Goal: Use online tool/utility

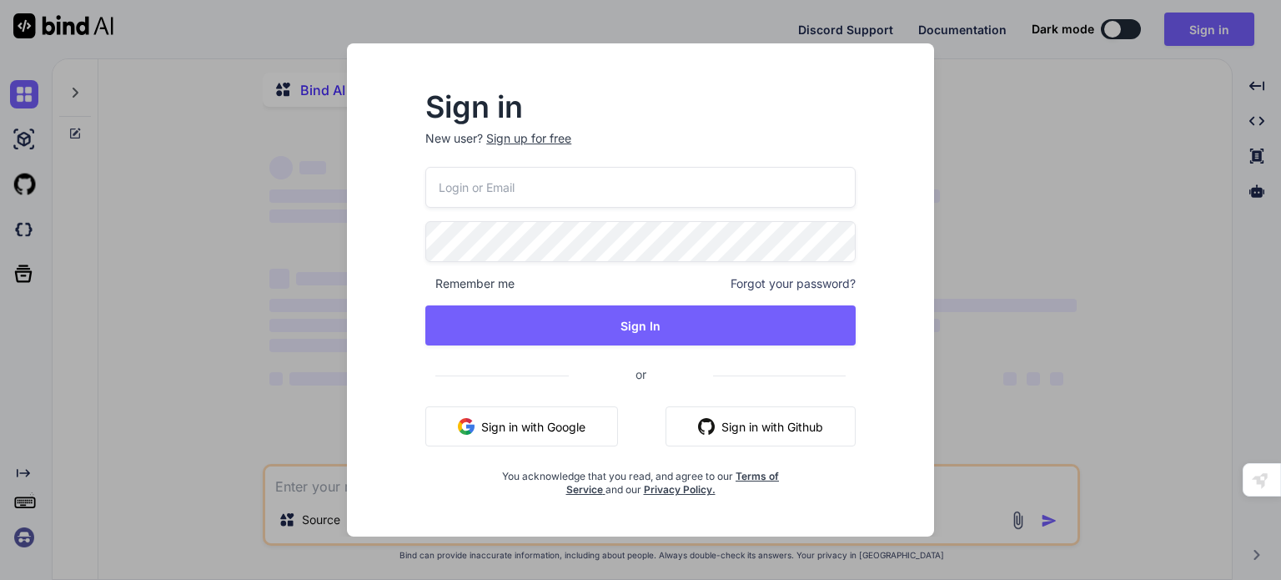
click at [1061, 99] on div "Sign in New user? Sign up for free Remember me Forgot your password? Sign In or…" at bounding box center [640, 290] width 1281 height 580
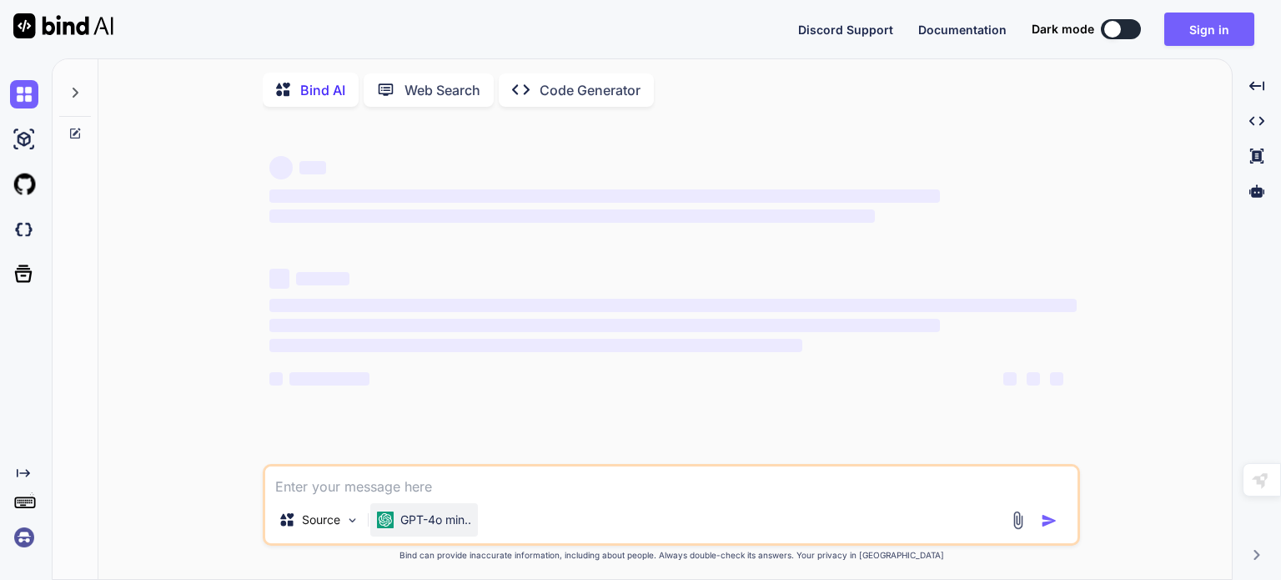
click at [461, 528] on p "GPT-4o min.." at bounding box center [435, 519] width 71 height 17
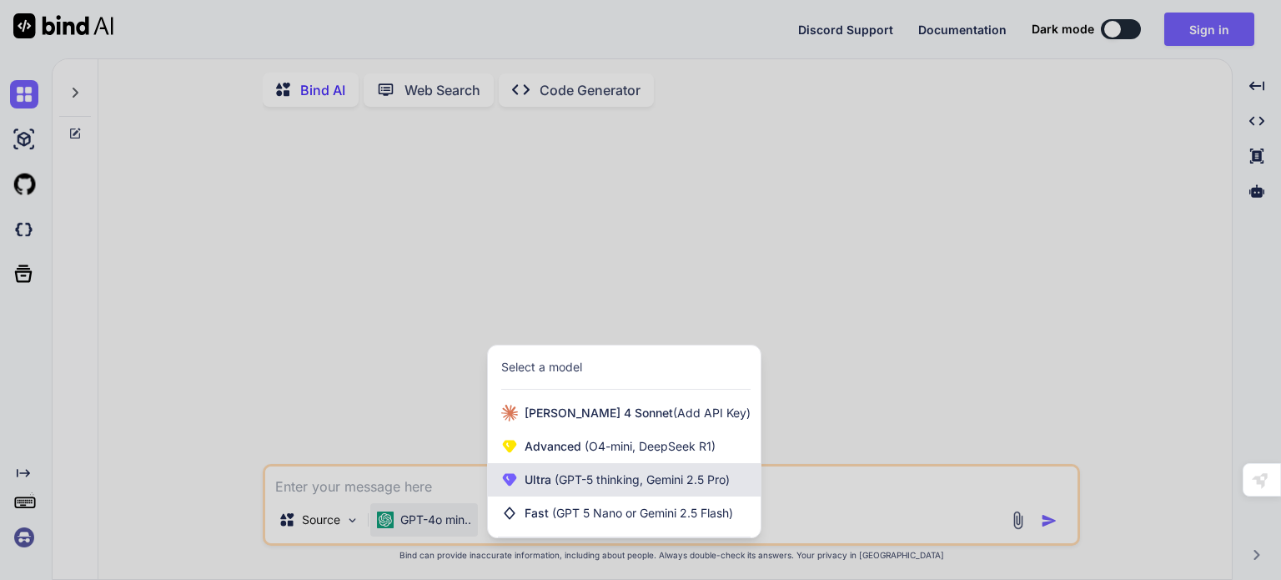
click at [628, 486] on span "(GPT-5 thinking, Gemini 2.5 Pro)" at bounding box center [640, 479] width 179 height 14
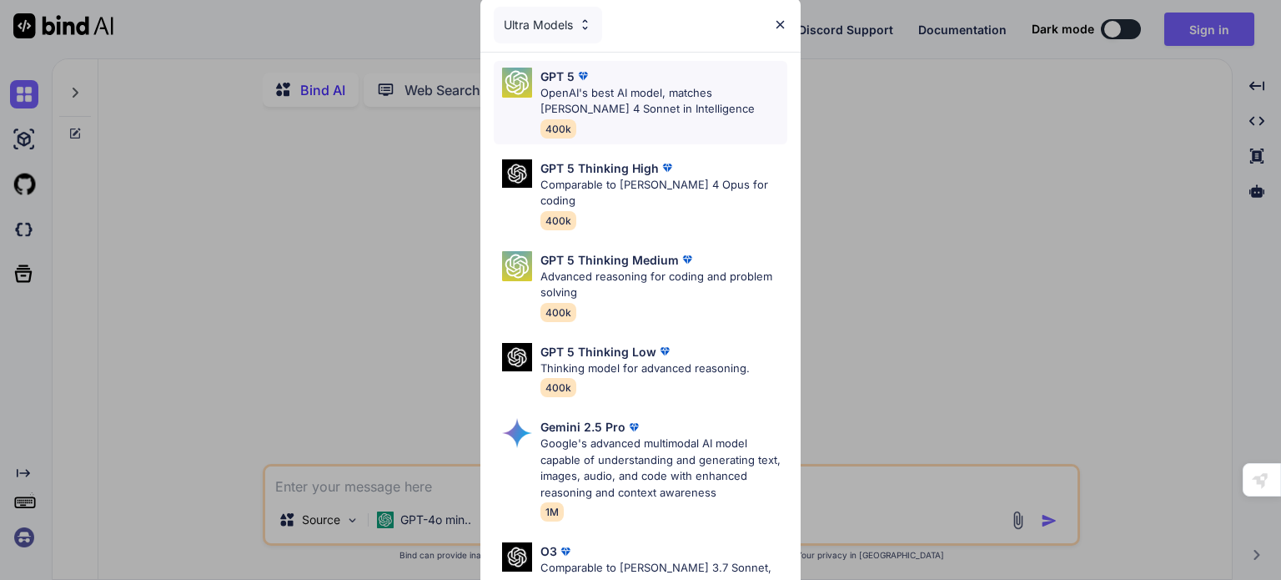
click at [677, 116] on p "OpenAI's best AI model, matches [PERSON_NAME] 4 Sonnet in Intelligence" at bounding box center [664, 101] width 247 height 33
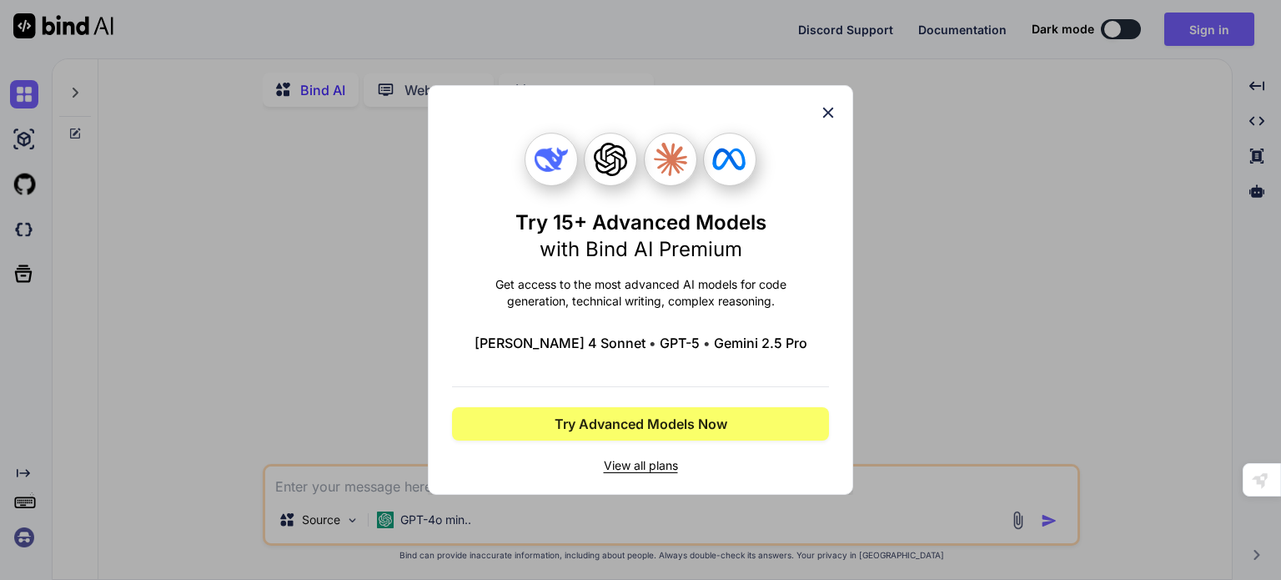
type textarea "x"
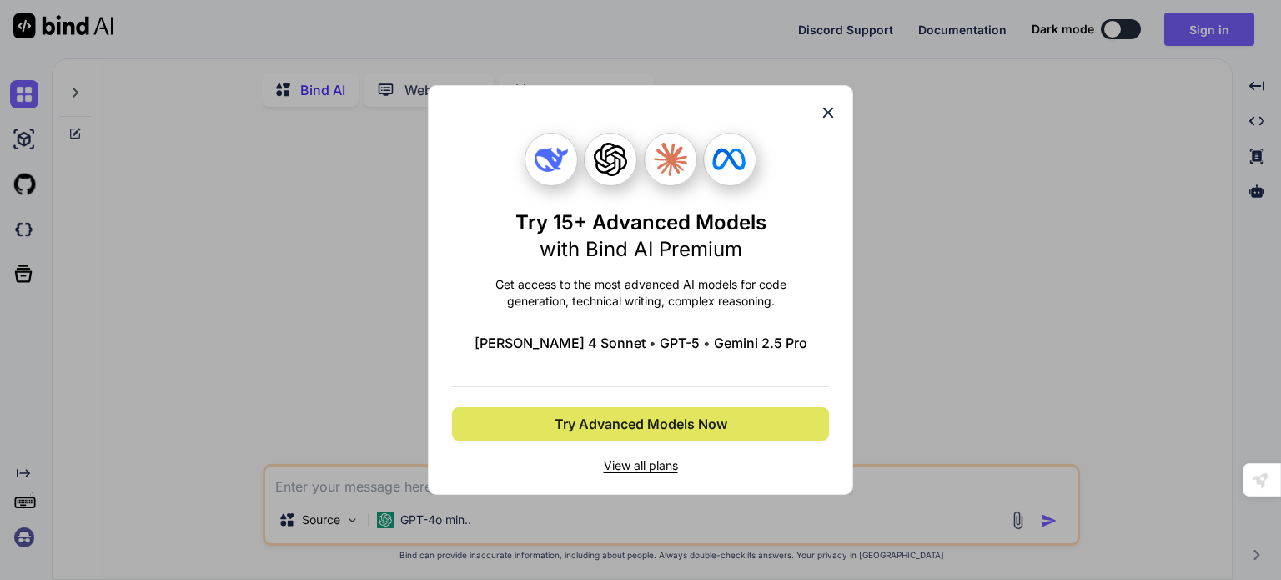
click at [697, 423] on span "Try Advanced Models Now" at bounding box center [641, 424] width 173 height 20
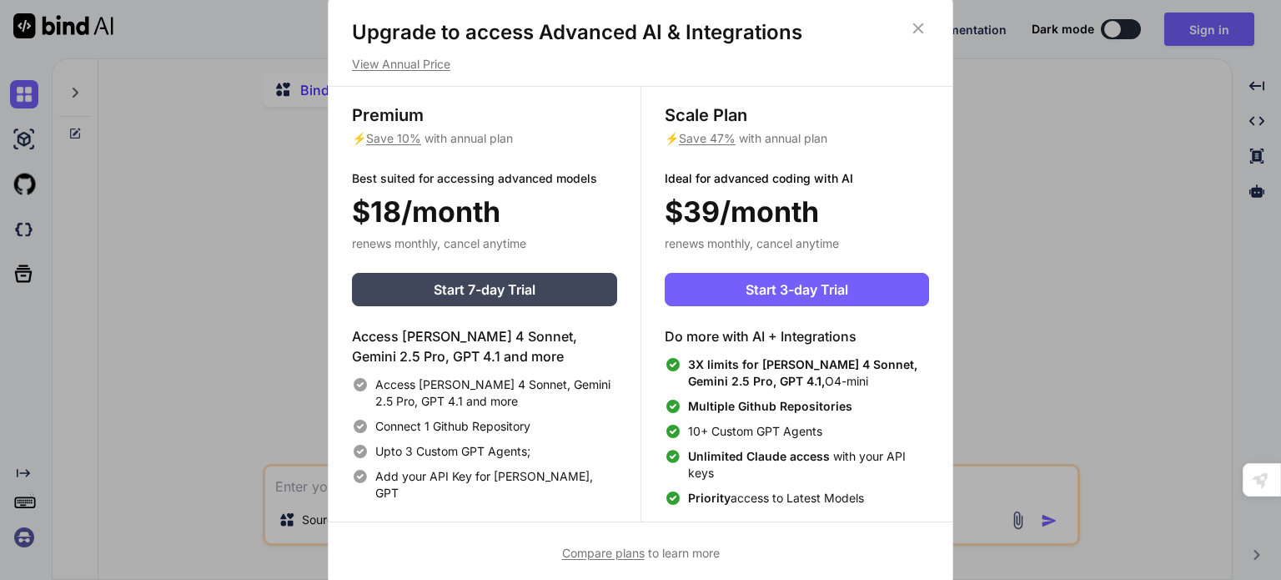
scroll to position [7, 0]
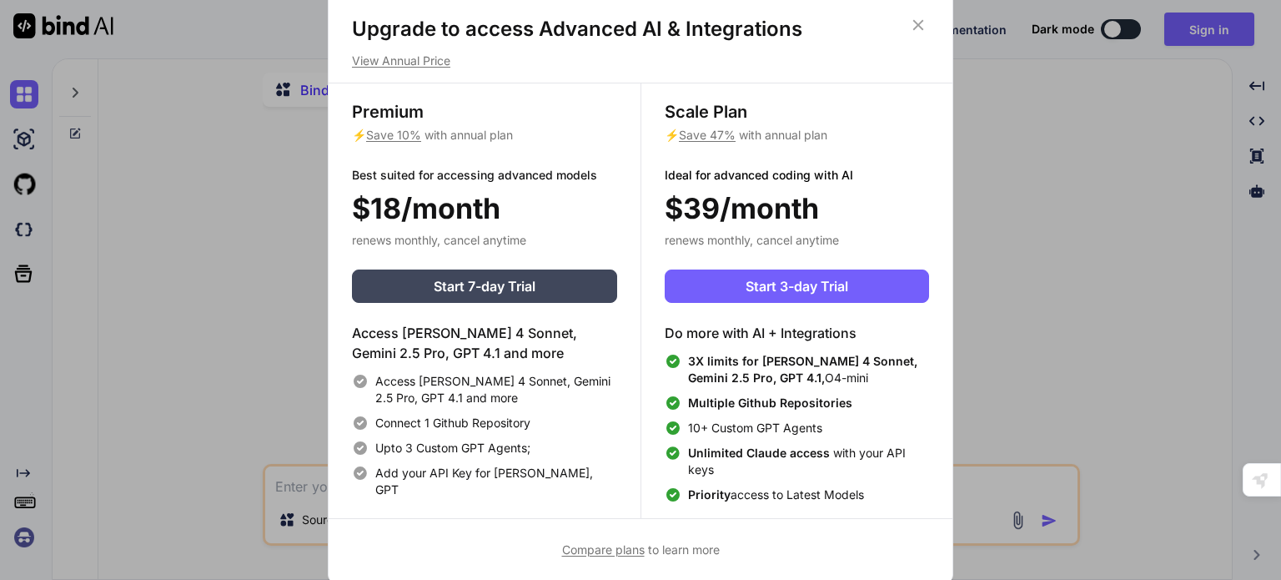
click at [919, 21] on icon at bounding box center [918, 25] width 18 height 18
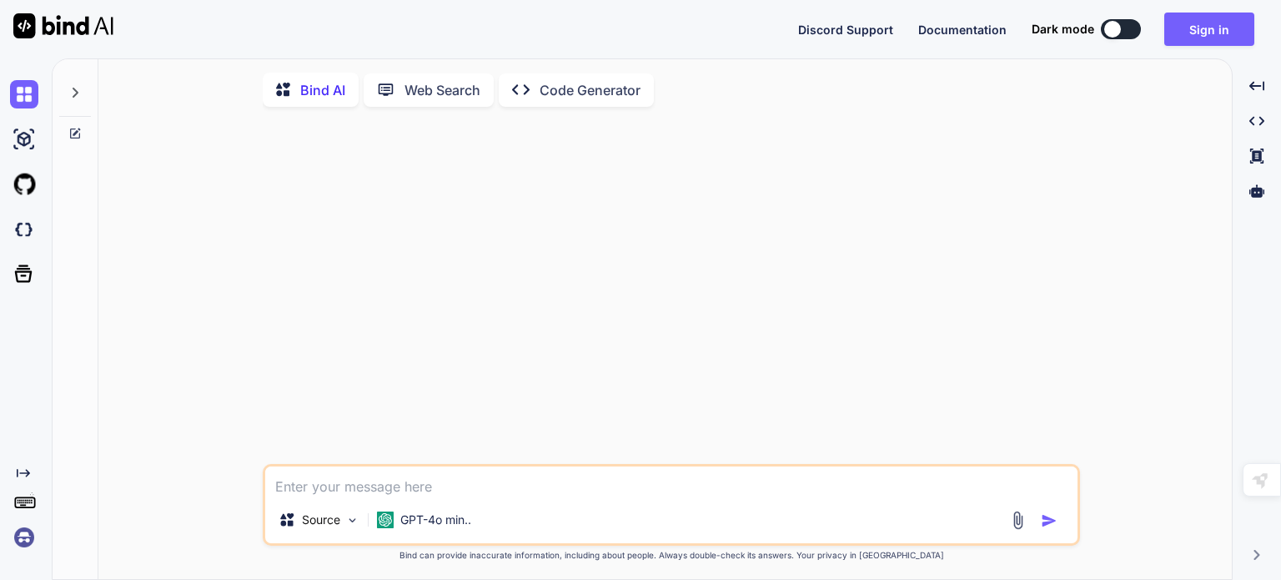
click at [20, 550] on img at bounding box center [24, 537] width 28 height 28
